Goal: Transaction & Acquisition: Purchase product/service

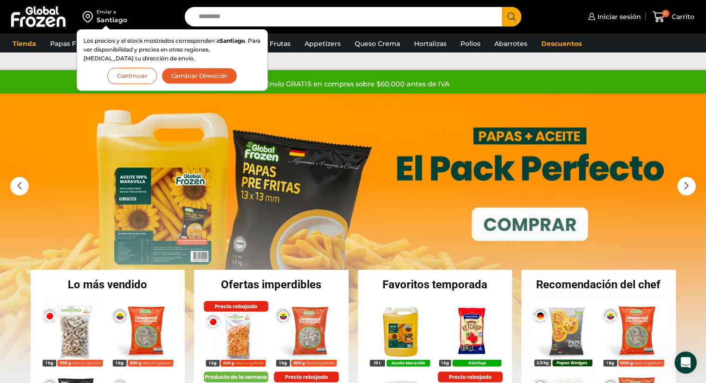
drag, startPoint x: 200, startPoint y: 76, endPoint x: 206, endPoint y: 78, distance: 6.5
click at [200, 76] on button "Cambiar Dirección" at bounding box center [199, 76] width 76 height 16
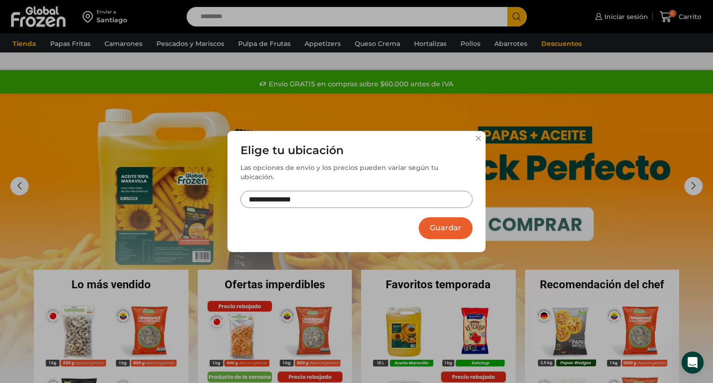
click at [361, 196] on input "**********" at bounding box center [356, 199] width 232 height 17
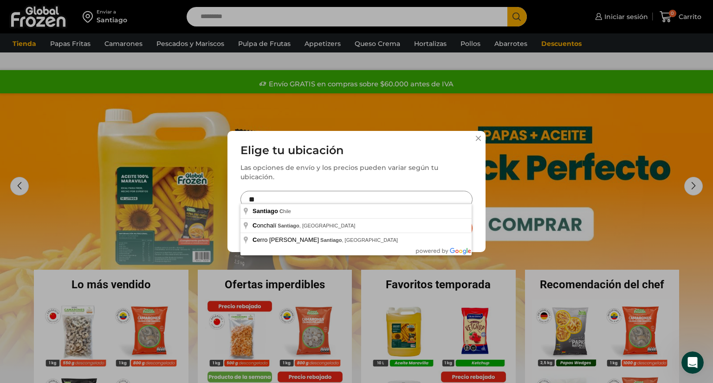
type input "*"
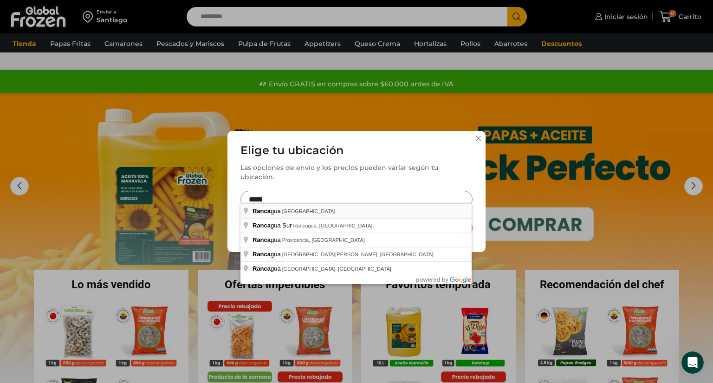
type input "**********"
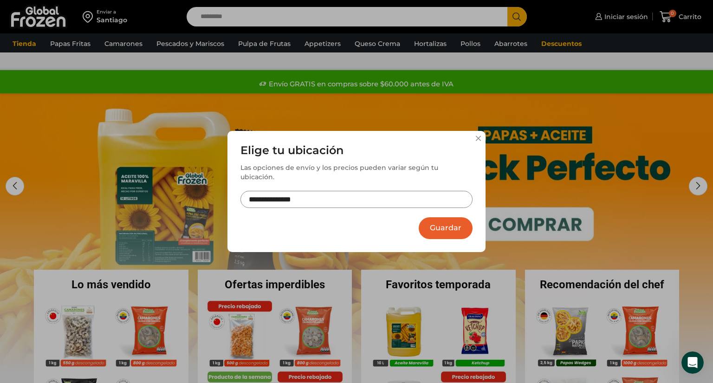
click at [459, 227] on button "Guardar" at bounding box center [446, 228] width 54 height 22
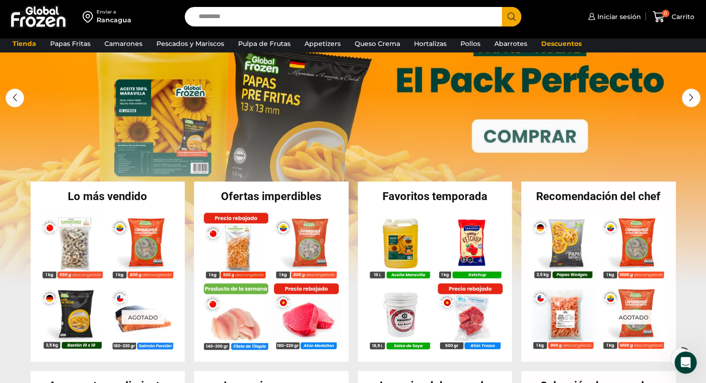
scroll to position [232, 0]
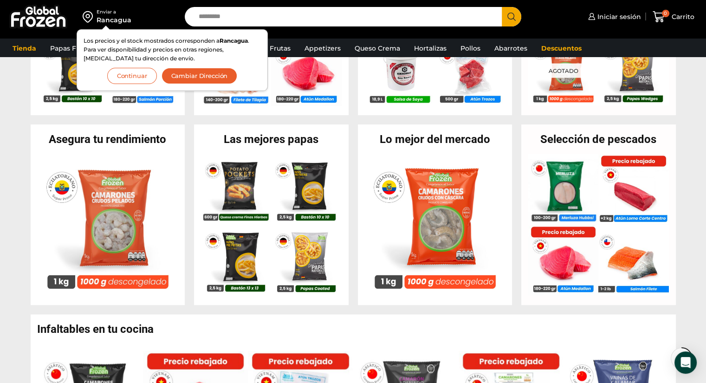
scroll to position [325, 0]
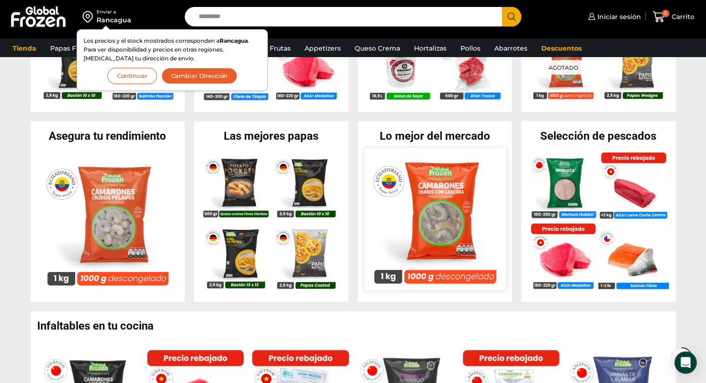
drag, startPoint x: 428, startPoint y: 215, endPoint x: 447, endPoint y: 222, distance: 20.7
click at [428, 215] on img at bounding box center [435, 219] width 142 height 142
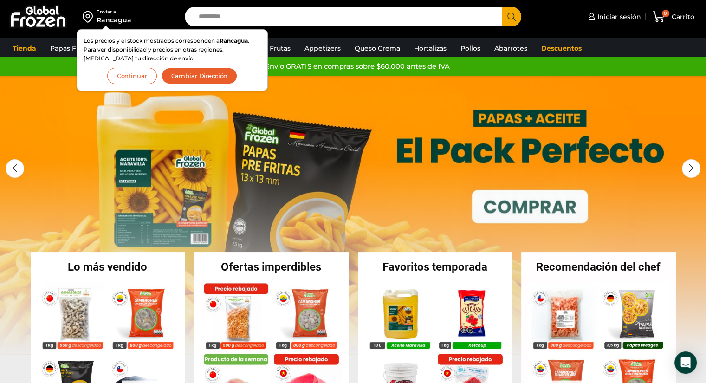
drag, startPoint x: 130, startPoint y: 80, endPoint x: 136, endPoint y: 81, distance: 6.6
click at [130, 80] on button "Continuar" at bounding box center [132, 76] width 50 height 16
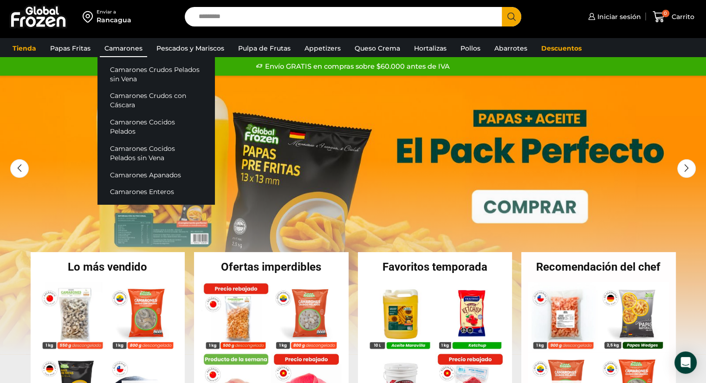
click at [117, 50] on link "Camarones" at bounding box center [123, 48] width 47 height 18
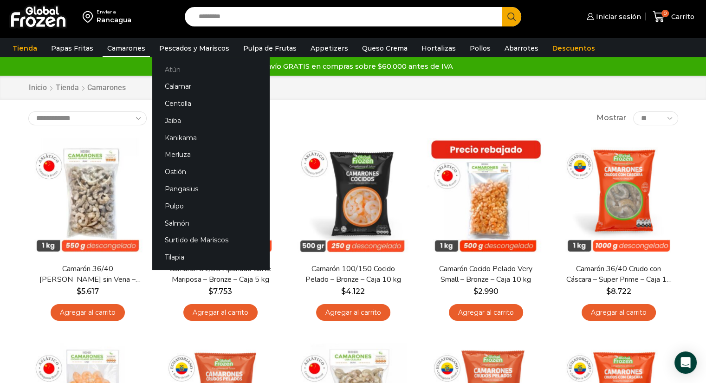
click at [163, 71] on link "Atún" at bounding box center [210, 69] width 117 height 17
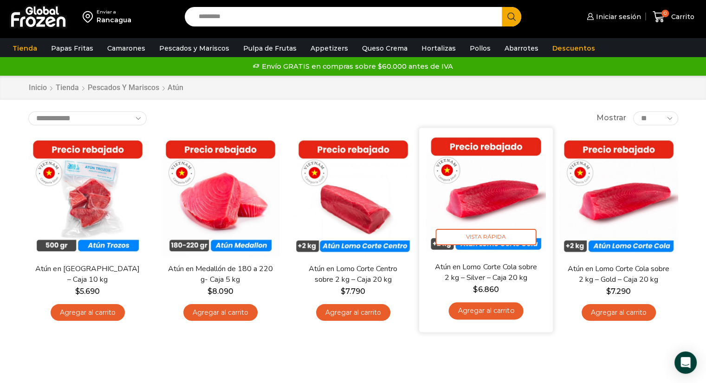
click at [496, 213] on img at bounding box center [486, 195] width 120 height 120
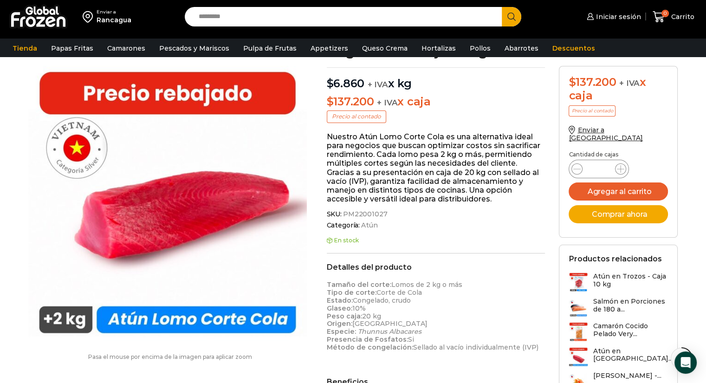
scroll to position [0, 0]
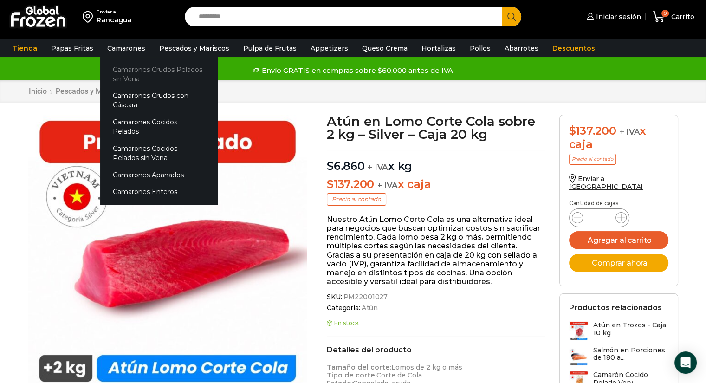
click at [127, 72] on link "Camarones Crudos Pelados sin Vena" at bounding box center [158, 74] width 117 height 26
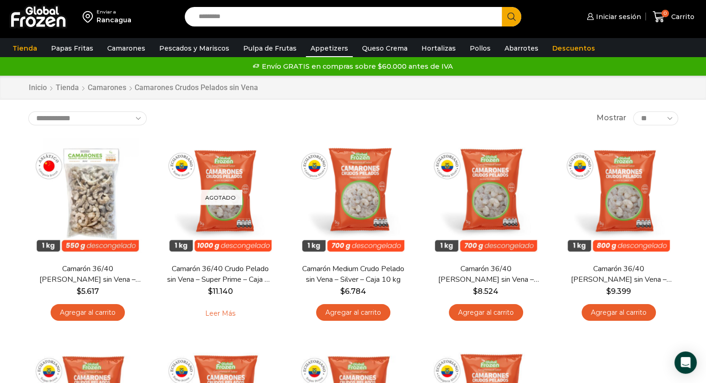
click at [320, 50] on link "Appetizers" at bounding box center [329, 48] width 47 height 18
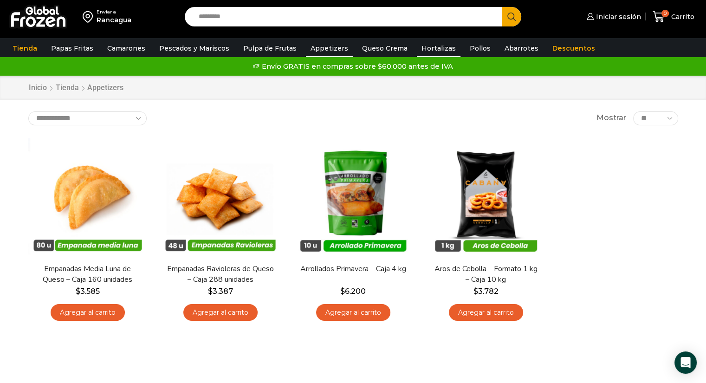
click at [419, 50] on link "Hortalizas" at bounding box center [439, 48] width 44 height 18
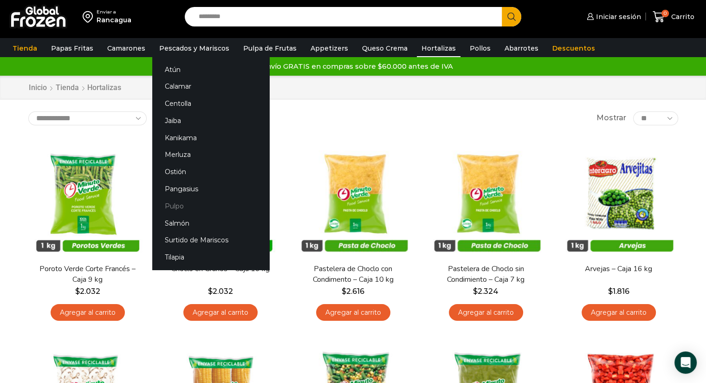
click at [170, 201] on link "Pulpo" at bounding box center [210, 205] width 117 height 17
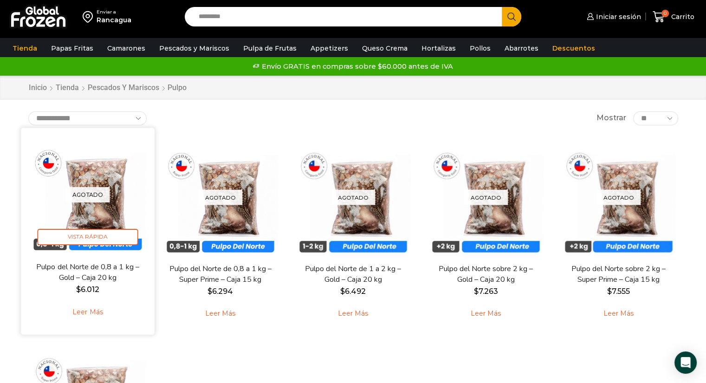
click at [76, 195] on p "Agotado" at bounding box center [87, 194] width 44 height 15
click at [90, 231] on span "Vista Rápida" at bounding box center [87, 237] width 101 height 16
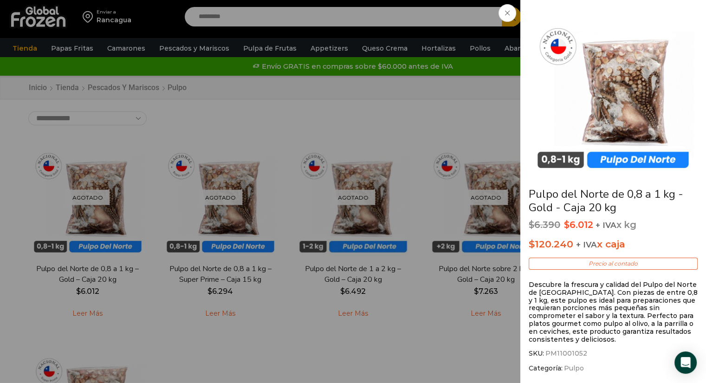
click at [447, 0] on div "Pulpo del Norte de 0,8 a 1 kg - Gold - Caja 20 kg $ 6.390 Original price was: $…" at bounding box center [353, 0] width 706 height 0
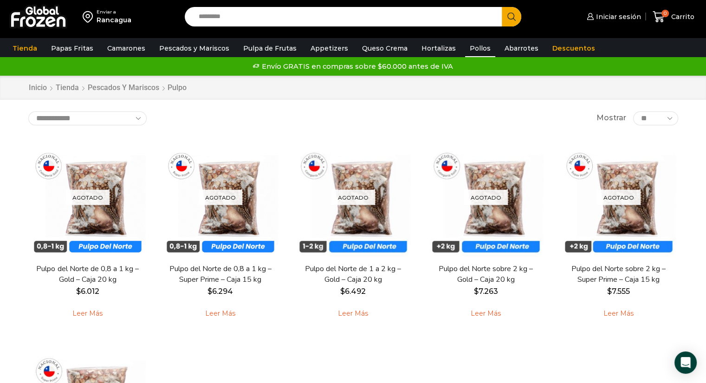
click at [467, 47] on link "Pollos" at bounding box center [480, 48] width 30 height 18
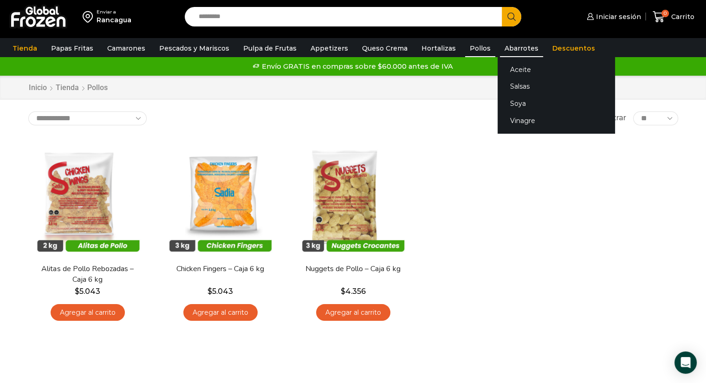
click at [508, 44] on link "Abarrotes" at bounding box center [521, 48] width 43 height 18
click at [507, 49] on link "Abarrotes" at bounding box center [521, 48] width 43 height 18
click at [513, 70] on link "Aceite" at bounding box center [555, 69] width 117 height 17
click at [508, 65] on link "Aceite" at bounding box center [555, 69] width 117 height 17
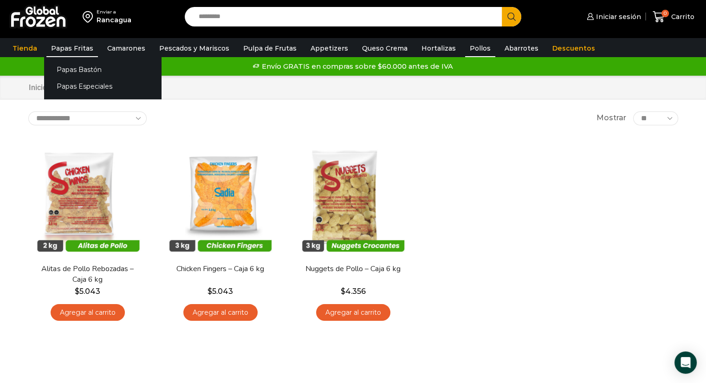
click at [72, 42] on link "Papas Fritas" at bounding box center [72, 48] width 52 height 18
click at [75, 46] on link "Papas Fritas" at bounding box center [72, 48] width 52 height 18
